Goal: Navigation & Orientation: Find specific page/section

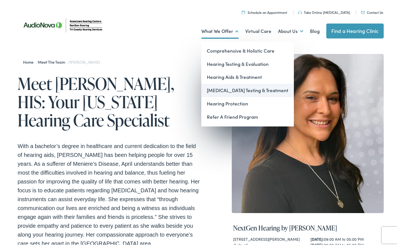
click at [233, 90] on link "[MEDICAL_DATA] Testing & Treatment" at bounding box center [247, 89] width 93 height 13
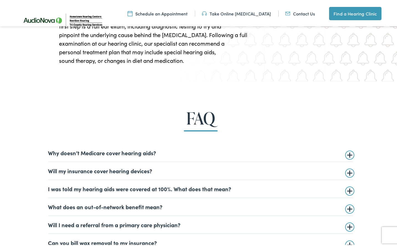
scroll to position [1275, 0]
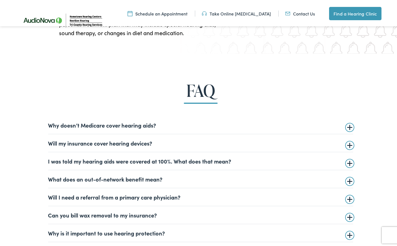
click at [349, 145] on details "Will my insurance cover hearing devices? More and more often private insurance …" at bounding box center [200, 142] width 305 height 18
click at [347, 145] on summary "Will my insurance cover hearing devices?" at bounding box center [200, 142] width 305 height 7
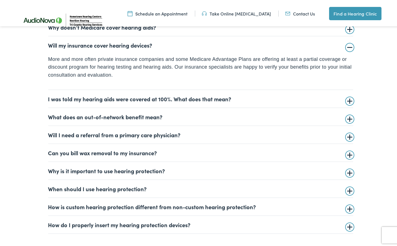
scroll to position [1386, 0]
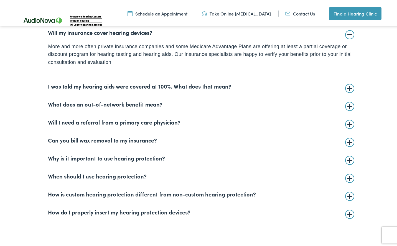
click at [347, 123] on summary "Will I need a referral from a primary care physician?" at bounding box center [200, 121] width 305 height 7
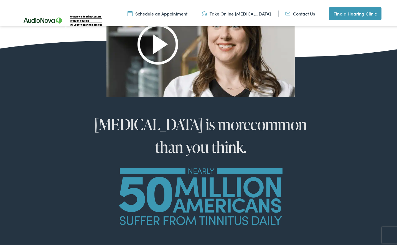
scroll to position [360, 0]
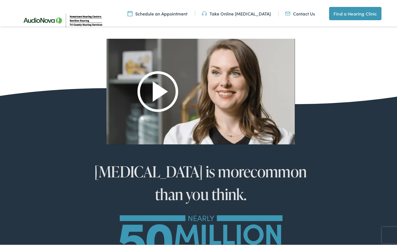
click at [157, 91] on img at bounding box center [200, 90] width 189 height 106
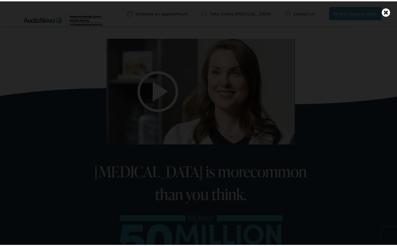
click at [382, 13] on icon at bounding box center [386, 11] width 8 height 10
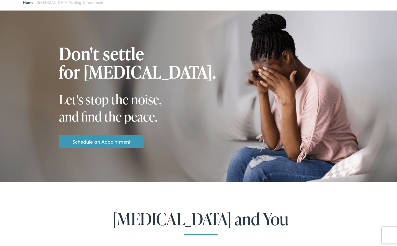
scroll to position [0, 0]
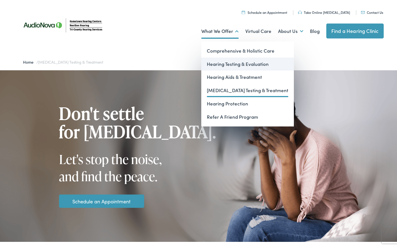
click at [231, 63] on link "Hearing Testing & Evaluation" at bounding box center [247, 62] width 93 height 13
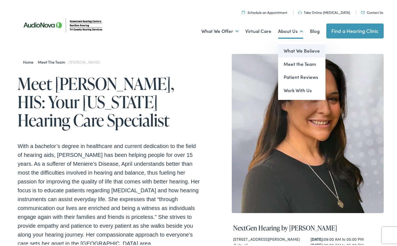
click at [297, 50] on link "What We Believe" at bounding box center [301, 49] width 47 height 13
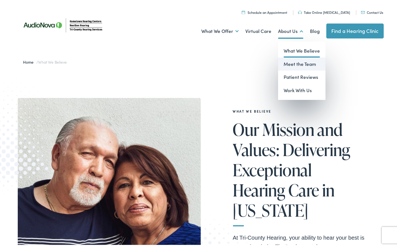
click at [296, 62] on link "Meet the Team" at bounding box center [301, 62] width 47 height 13
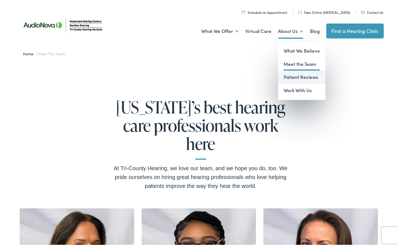
click at [295, 76] on link "Patient Reviews" at bounding box center [301, 75] width 47 height 13
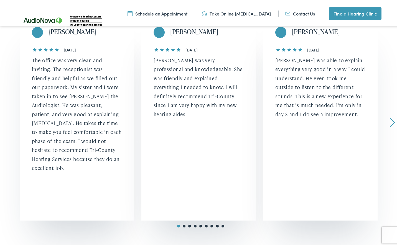
scroll to position [139, 0]
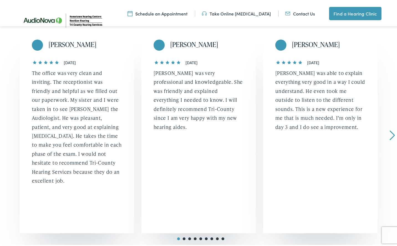
click at [390, 136] on link "Next" at bounding box center [392, 134] width 5 height 10
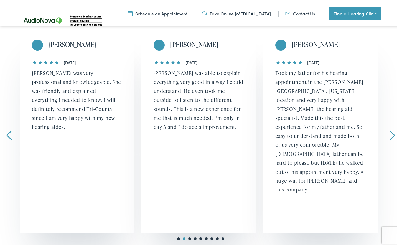
click at [390, 136] on link "Next" at bounding box center [392, 134] width 5 height 10
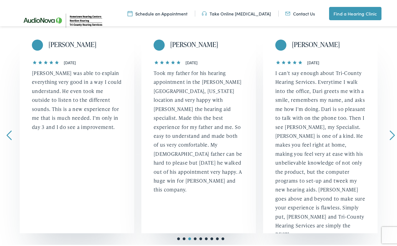
click at [390, 136] on link "Next" at bounding box center [392, 134] width 5 height 10
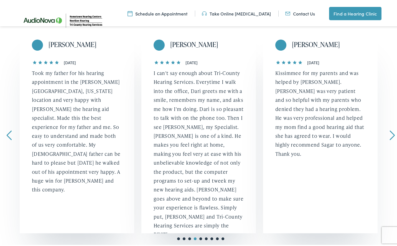
click at [390, 136] on link "Next" at bounding box center [392, 134] width 5 height 10
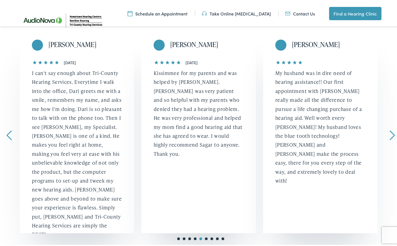
click at [390, 136] on link "Next" at bounding box center [392, 134] width 5 height 10
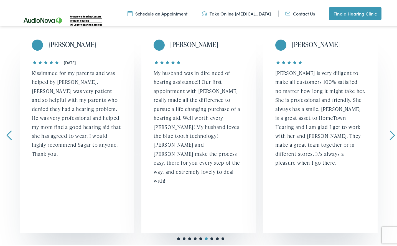
click at [390, 136] on link "Next" at bounding box center [392, 134] width 5 height 10
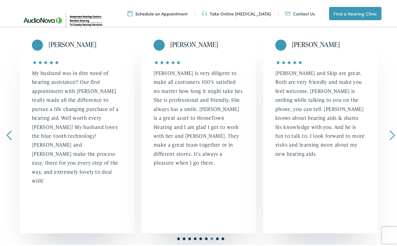
click at [390, 136] on link "Next" at bounding box center [392, 134] width 5 height 10
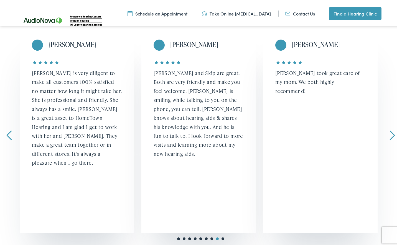
click at [390, 136] on link "Next" at bounding box center [392, 134] width 5 height 10
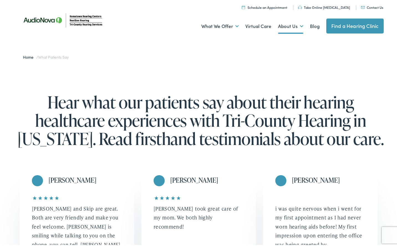
scroll to position [0, 0]
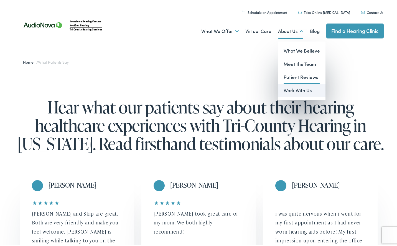
click at [296, 89] on link "Work With Us" at bounding box center [301, 89] width 47 height 13
